Goal: Understand process/instructions: Learn how to perform a task or action

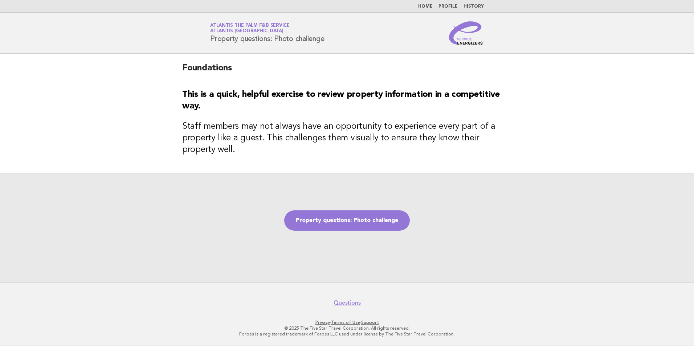
click at [426, 7] on link "Home" at bounding box center [425, 6] width 15 height 4
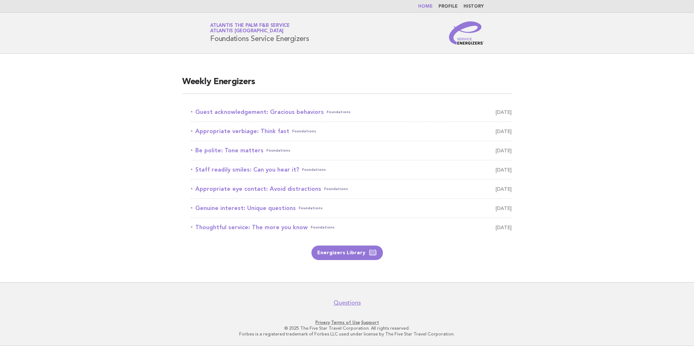
click at [248, 116] on link "Guest acknowledgement: Gracious behaviors Foundations [DATE]" at bounding box center [351, 112] width 321 height 10
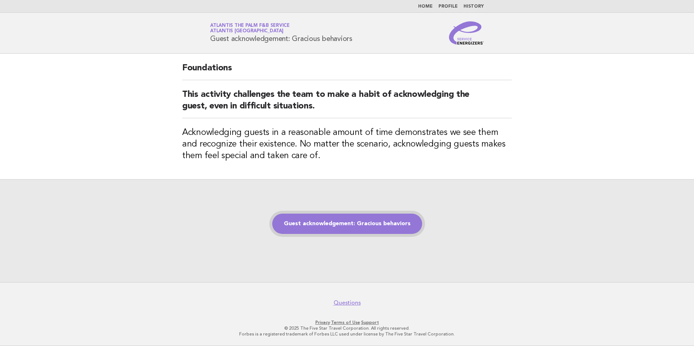
click at [355, 223] on link "Guest acknowledgement: Gracious behaviors" at bounding box center [347, 224] width 150 height 20
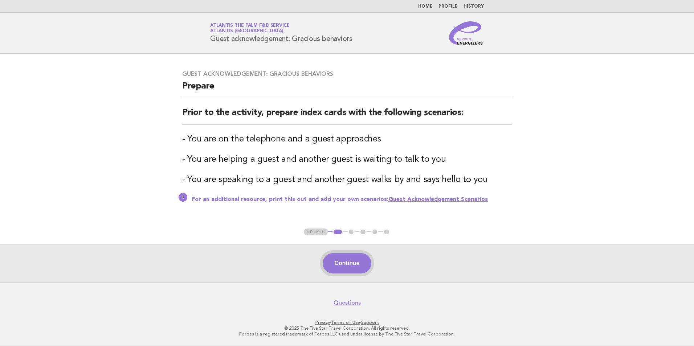
click at [342, 266] on button "Continue" at bounding box center [346, 263] width 48 height 20
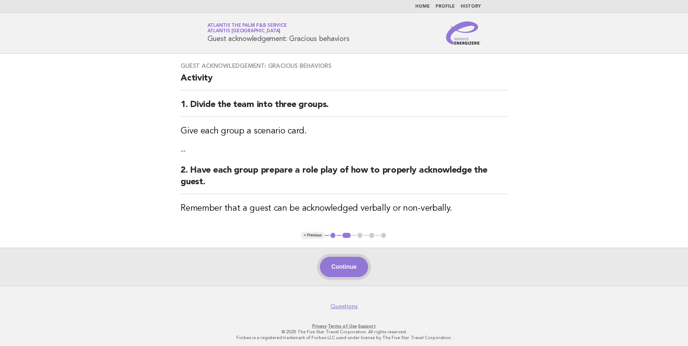
click at [344, 272] on button "Continue" at bounding box center [344, 267] width 48 height 20
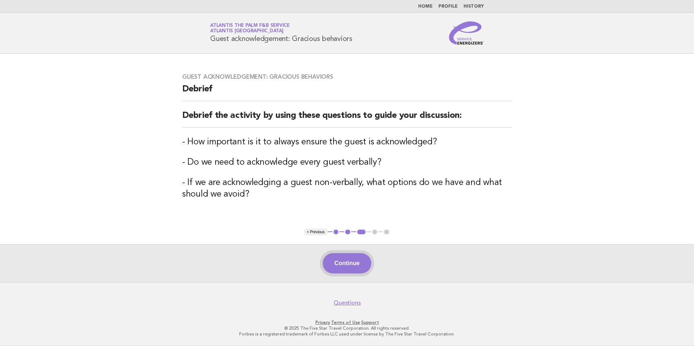
click at [351, 259] on button "Continue" at bounding box center [346, 263] width 48 height 20
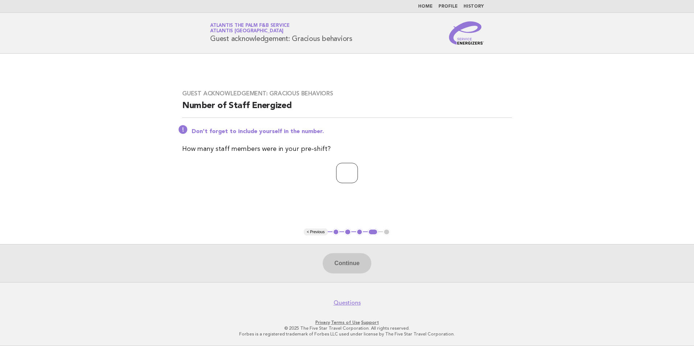
click at [343, 177] on input "number" at bounding box center [347, 173] width 22 height 20
type input "*"
drag, startPoint x: 361, startPoint y: 261, endPoint x: 357, endPoint y: 262, distance: 3.6
click at [360, 261] on button "Continue" at bounding box center [346, 263] width 48 height 20
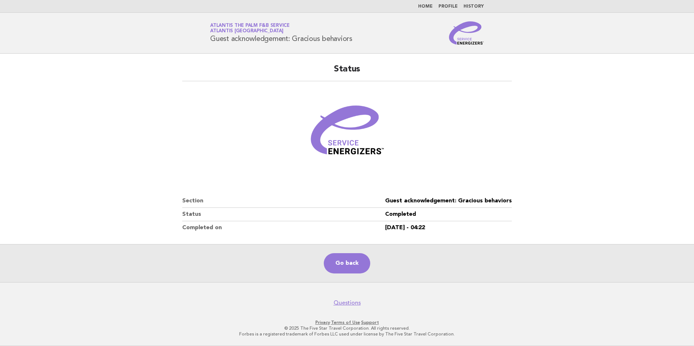
click at [423, 8] on link "Home" at bounding box center [425, 6] width 15 height 4
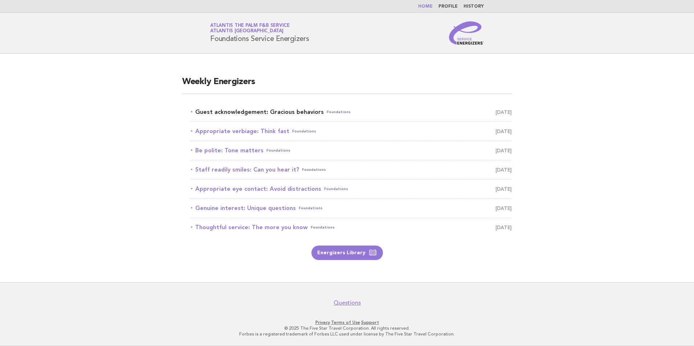
click at [237, 115] on link "Guest acknowledgement: Gracious behaviors Foundations [DATE]" at bounding box center [351, 112] width 321 height 10
